Goal: Task Accomplishment & Management: Use online tool/utility

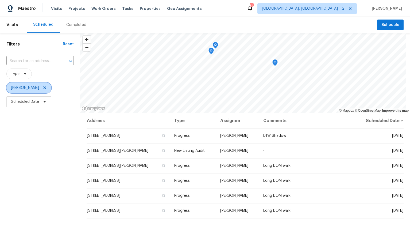
click at [43, 88] on icon at bounding box center [44, 87] width 3 height 3
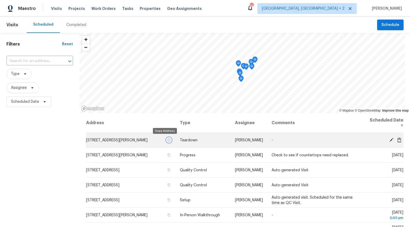
click at [168, 139] on icon "button" at bounding box center [169, 139] width 3 height 3
click at [389, 139] on icon at bounding box center [391, 139] width 4 height 4
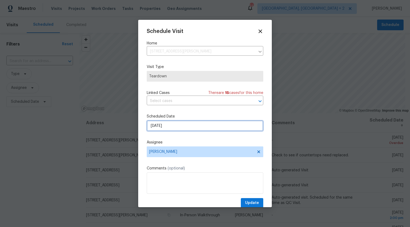
click at [155, 125] on input "8/10/2025" at bounding box center [205, 125] width 117 height 11
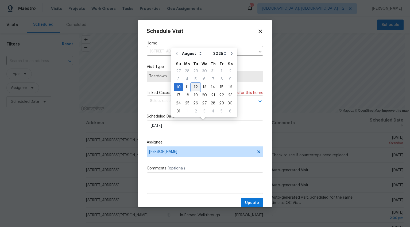
click at [195, 87] on div "12" at bounding box center [195, 86] width 9 height 7
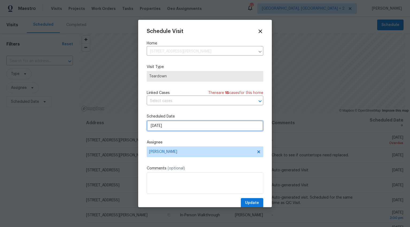
click at [158, 124] on input "8/12/2025" at bounding box center [205, 125] width 117 height 11
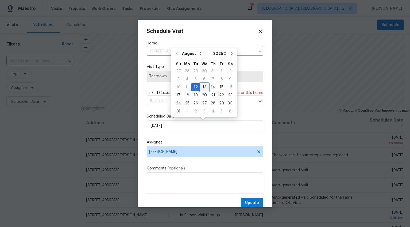
click at [201, 86] on div "13" at bounding box center [204, 86] width 9 height 7
type input "8/13/2025"
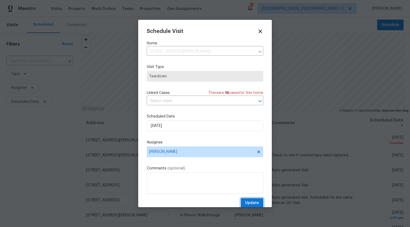
click at [245, 202] on span "Update" at bounding box center [252, 203] width 14 height 7
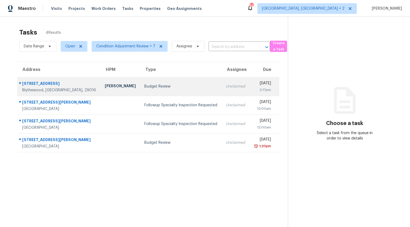
click at [150, 92] on td "Budget Review" at bounding box center [181, 86] width 82 height 19
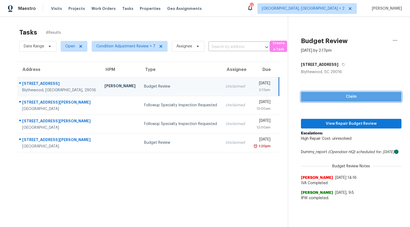
click at [352, 97] on span "Claim" at bounding box center [351, 96] width 92 height 7
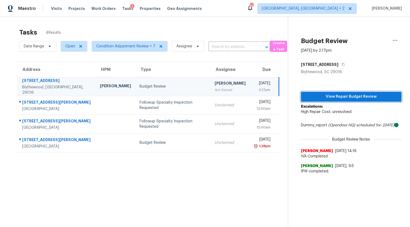
click at [352, 97] on span "View Repair Budget Review" at bounding box center [351, 96] width 92 height 7
